Goal: Task Accomplishment & Management: Complete application form

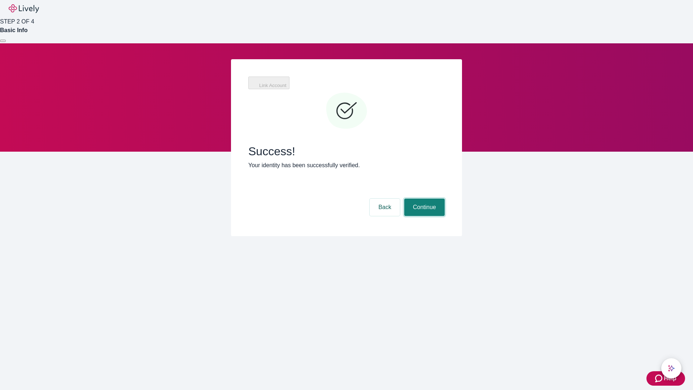
click at [423, 198] on button "Continue" at bounding box center [424, 206] width 40 height 17
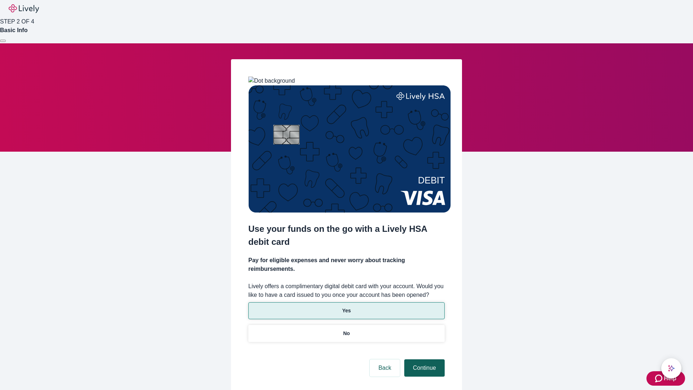
click at [346, 307] on p "Yes" at bounding box center [346, 311] width 9 height 8
click at [423, 359] on button "Continue" at bounding box center [424, 367] width 40 height 17
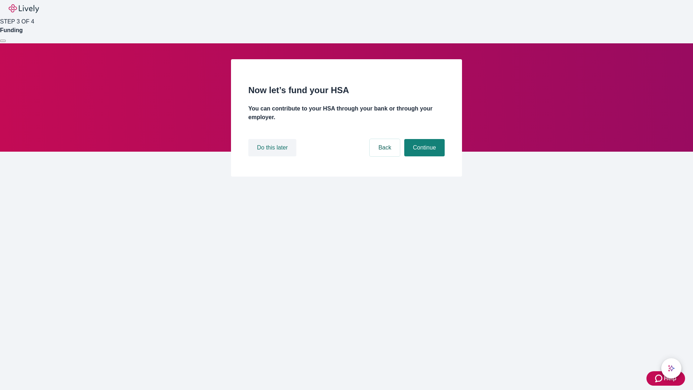
click at [273, 156] on button "Do this later" at bounding box center [272, 147] width 48 height 17
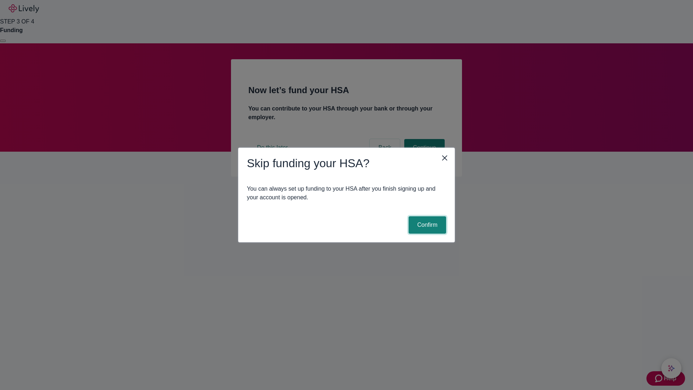
click at [426, 225] on button "Confirm" at bounding box center [427, 224] width 38 height 17
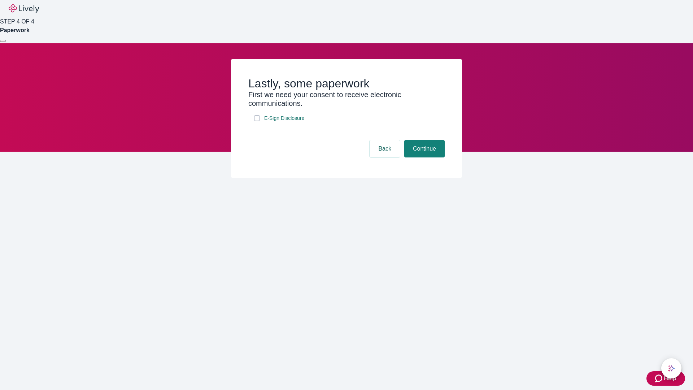
click at [257, 121] on input "E-Sign Disclosure" at bounding box center [257, 118] width 6 height 6
checkbox input "true"
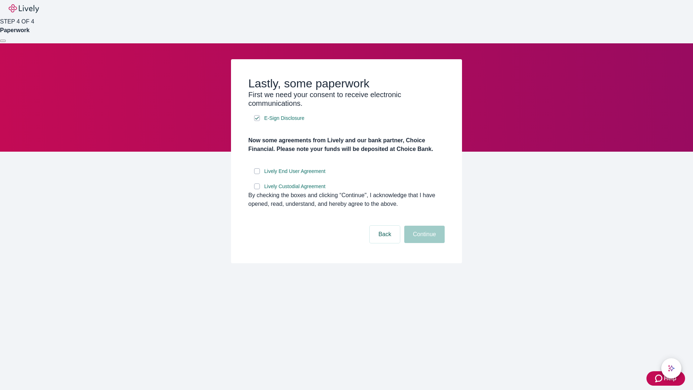
click at [257, 174] on input "Lively End User Agreement" at bounding box center [257, 171] width 6 height 6
checkbox input "true"
click at [257, 189] on input "Lively Custodial Agreement" at bounding box center [257, 186] width 6 height 6
checkbox input "true"
click at [423, 243] on button "Continue" at bounding box center [424, 234] width 40 height 17
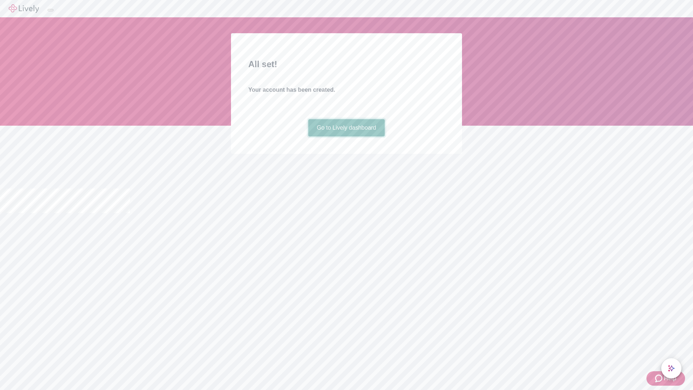
click at [346, 136] on link "Go to Lively dashboard" at bounding box center [346, 127] width 77 height 17
